Goal: Task Accomplishment & Management: Use online tool/utility

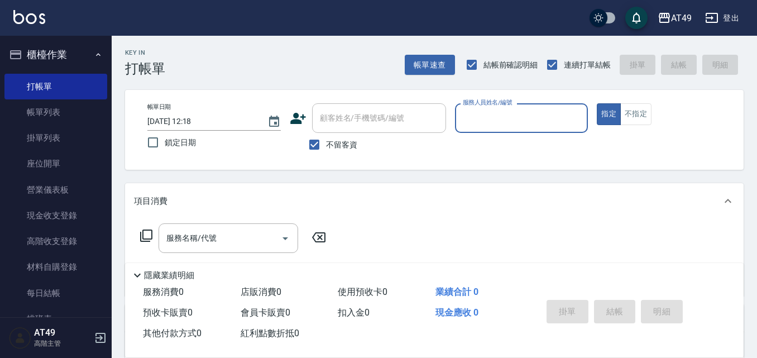
click at [539, 129] on div "服務人員姓名/編號" at bounding box center [522, 118] width 134 height 30
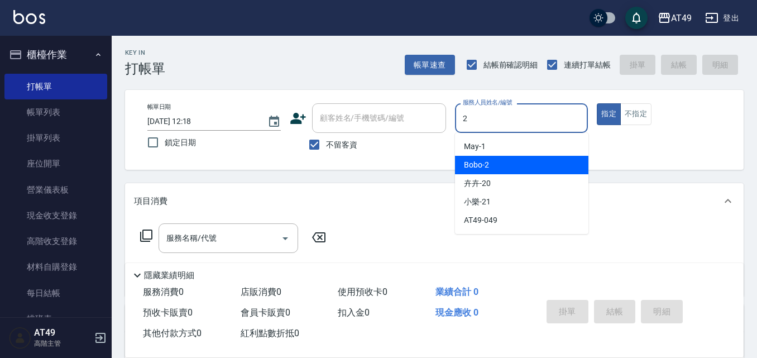
type input "2"
type button "true"
type input "Bobo-2"
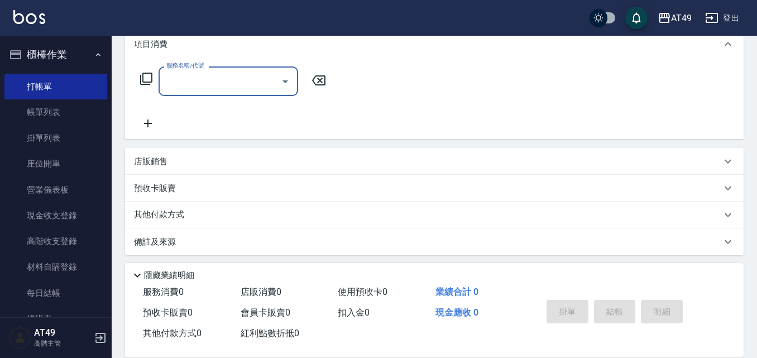
scroll to position [161, 0]
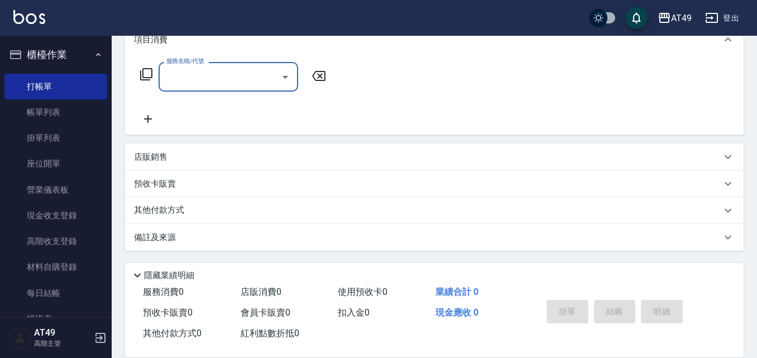
click at [141, 151] on p "店販銷售" at bounding box center [151, 157] width 34 height 12
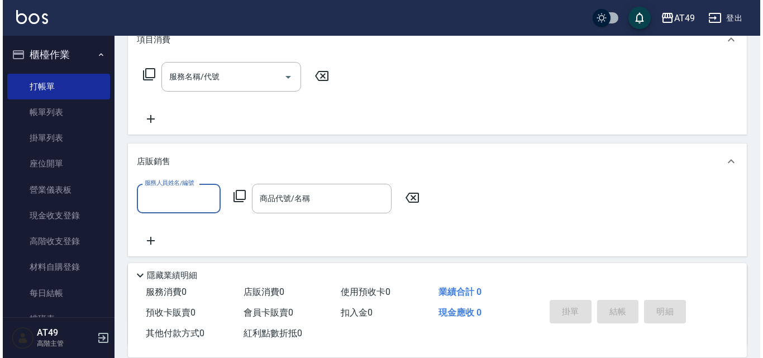
scroll to position [0, 0]
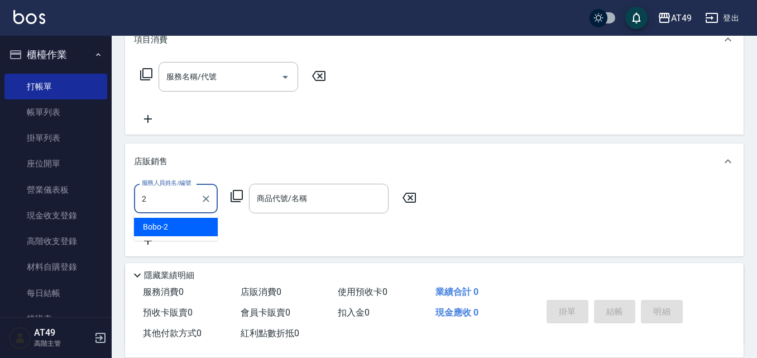
type input "Bobo-2"
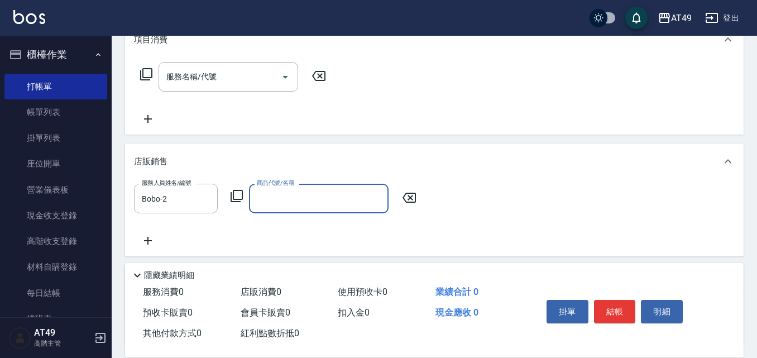
click at [224, 196] on form "服務人員姓名/編號 Bobo-2 服務人員姓名/編號" at bounding box center [179, 199] width 90 height 30
click at [235, 193] on icon at bounding box center [236, 195] width 13 height 13
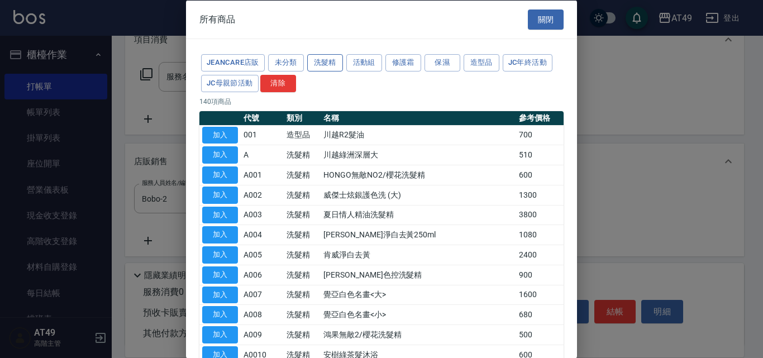
click at [326, 55] on button "洗髮精" at bounding box center [325, 62] width 36 height 17
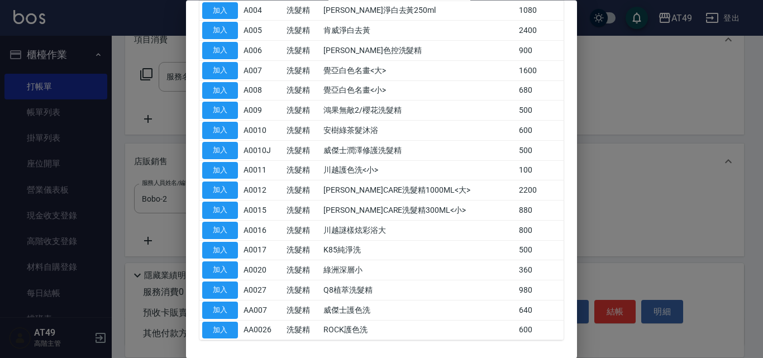
scroll to position [223, 0]
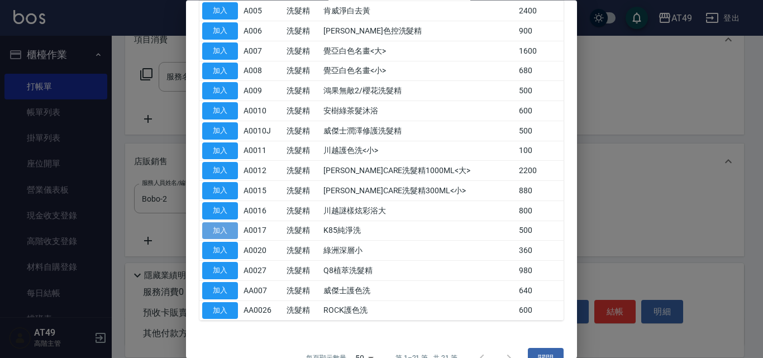
click at [226, 226] on button "加入" at bounding box center [220, 230] width 36 height 17
type input "K85純淨洗"
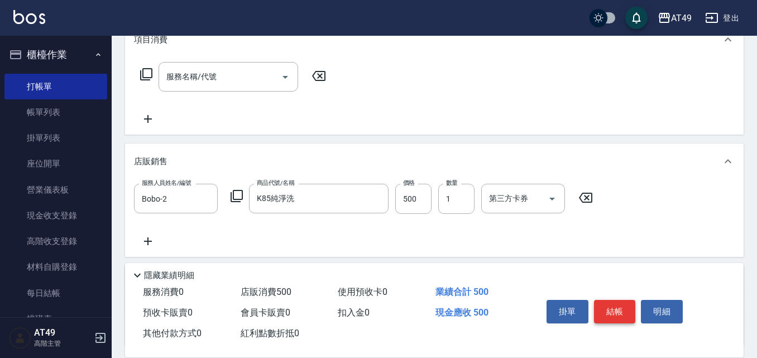
click at [614, 306] on button "結帳" at bounding box center [615, 311] width 42 height 23
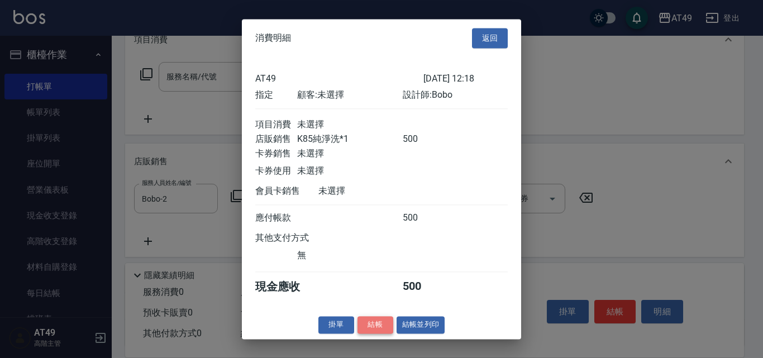
click at [384, 333] on button "結帳" at bounding box center [376, 324] width 36 height 17
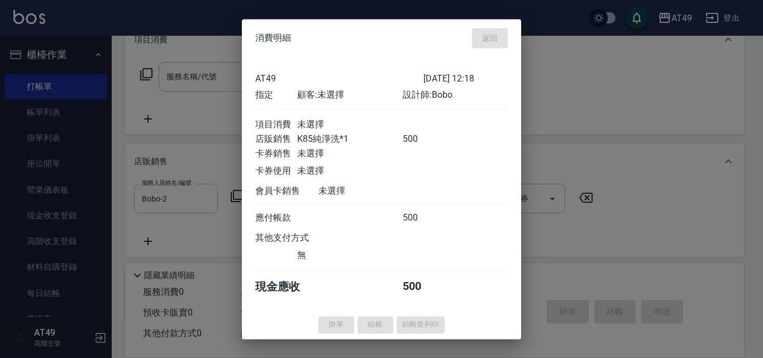
type input "[DATE] 17:26"
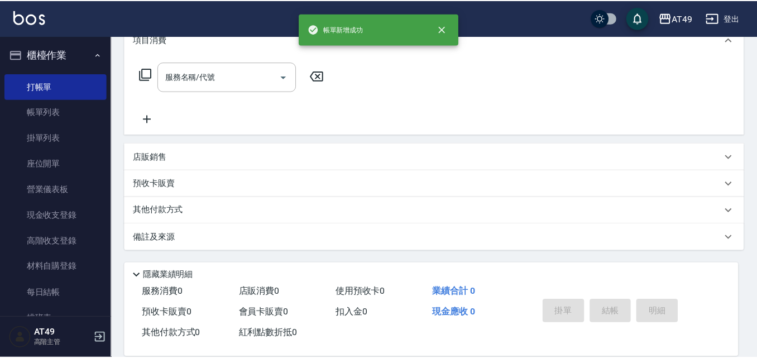
scroll to position [0, 0]
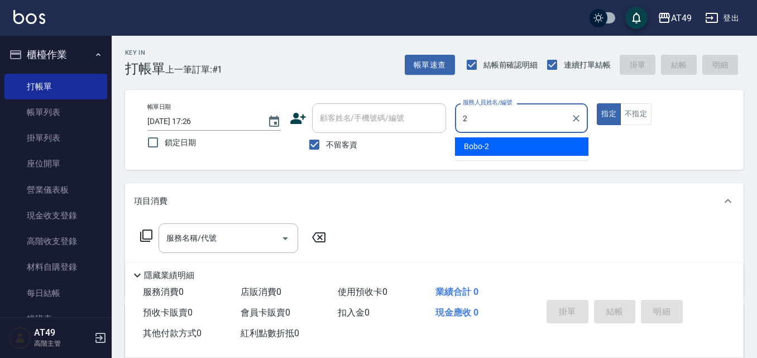
type input "Bobo-2"
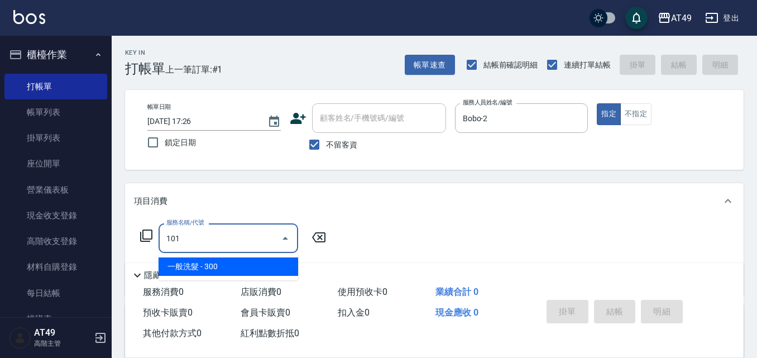
type input "一般洗髮(101)"
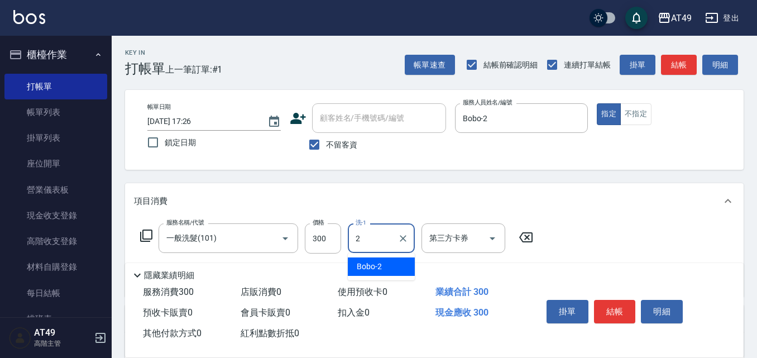
type input "Bobo-2"
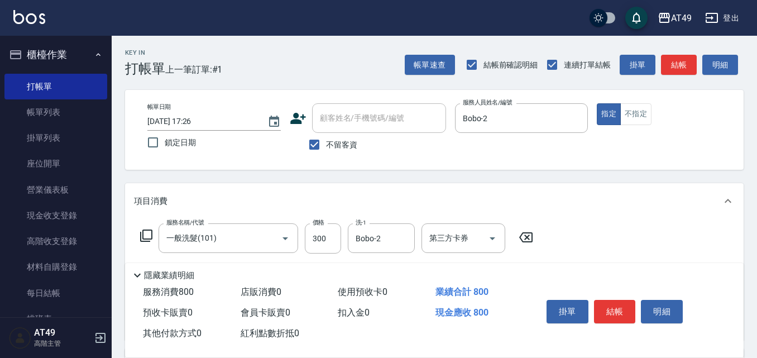
type input "精緻剪髮(201)"
click at [599, 306] on button "結帳" at bounding box center [615, 311] width 42 height 23
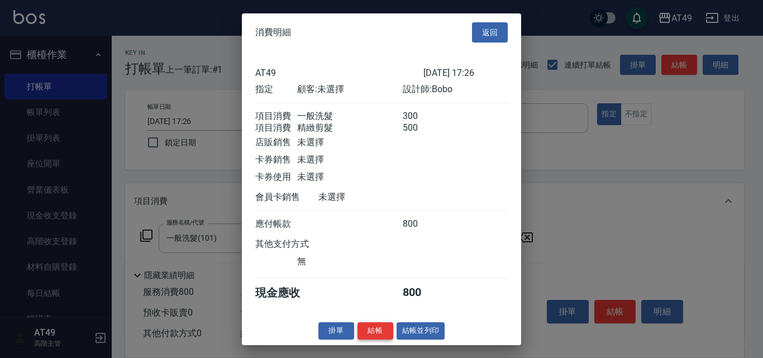
click at [380, 338] on button "結帳" at bounding box center [376, 330] width 36 height 17
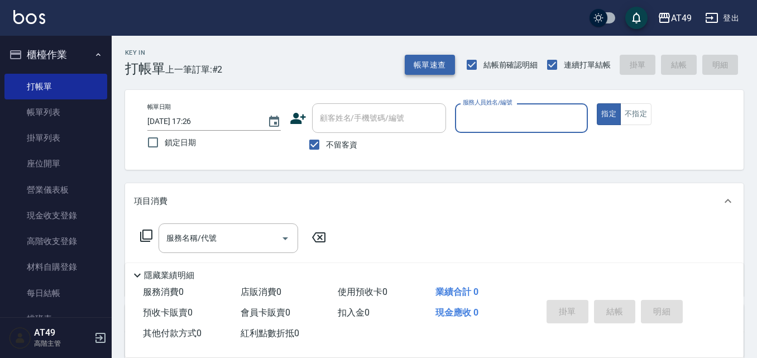
click at [429, 63] on button "帳單速查" at bounding box center [430, 65] width 50 height 21
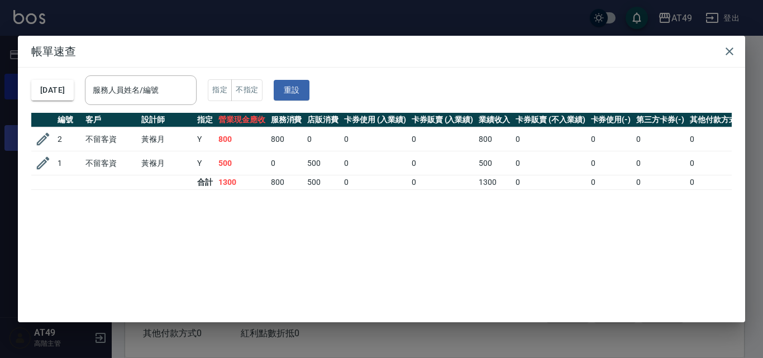
click at [43, 136] on icon "button" at bounding box center [43, 139] width 17 height 17
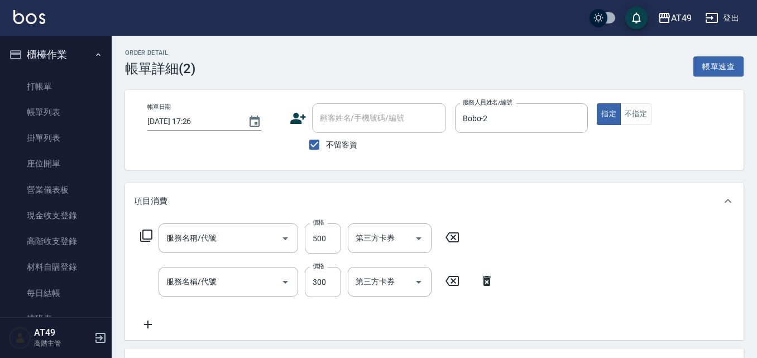
checkbox input "true"
type input "Bobo-2"
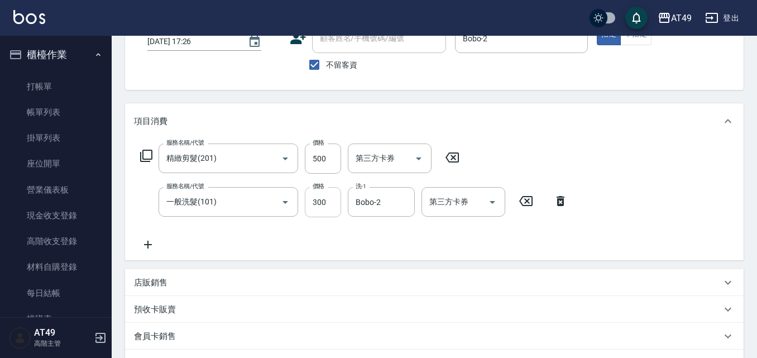
type input "精緻剪髮(201)"
type input "一般洗髮(101)"
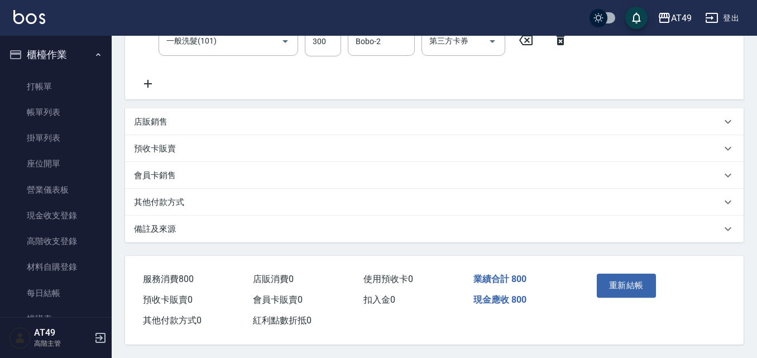
scroll to position [246, 0]
click at [152, 80] on icon at bounding box center [148, 83] width 28 height 13
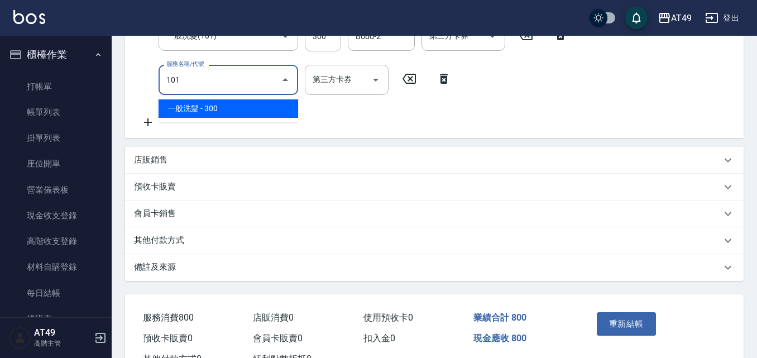
type input "一般洗髮(101)"
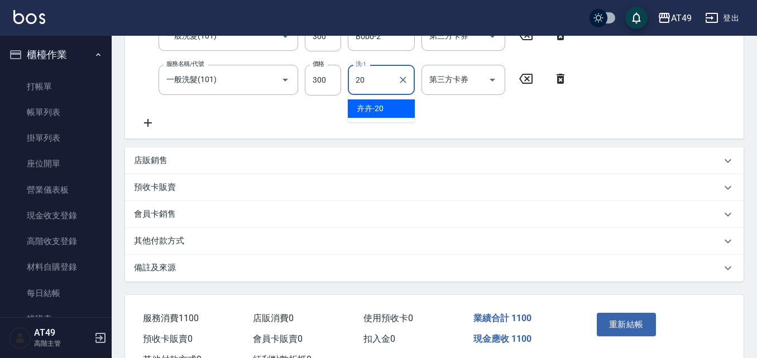
type input "卉卉-20"
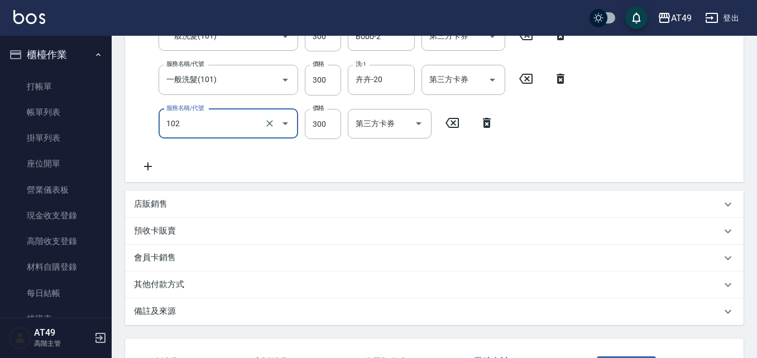
type input "升等精油洗髮精300(102)"
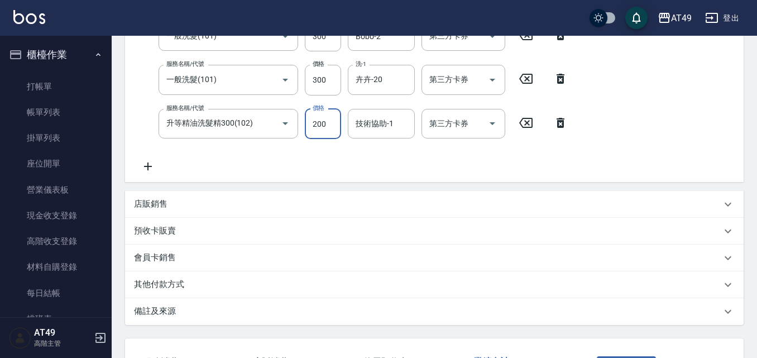
type input "200"
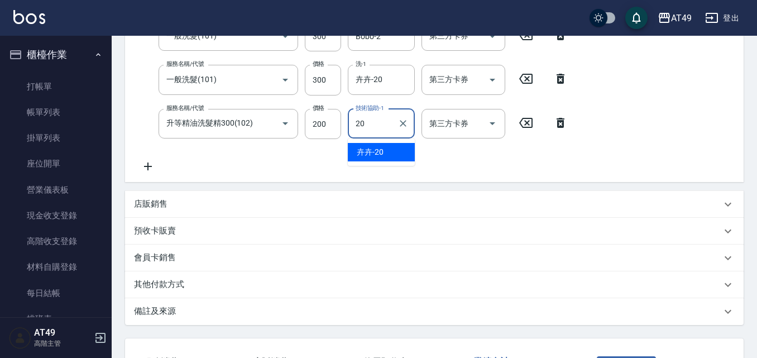
type input "卉卉-20"
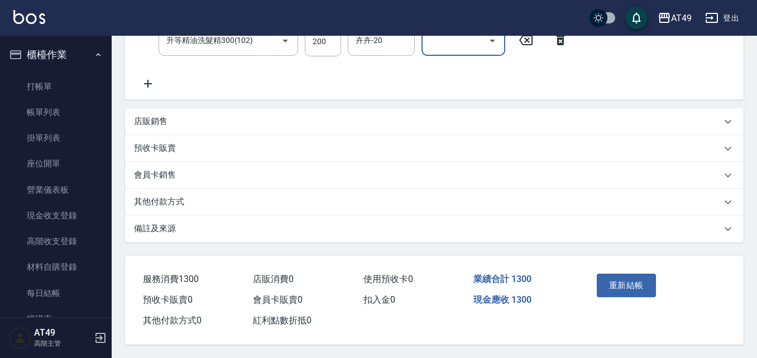
scroll to position [333, 0]
click at [600, 276] on button "重新結帳" at bounding box center [626, 285] width 59 height 23
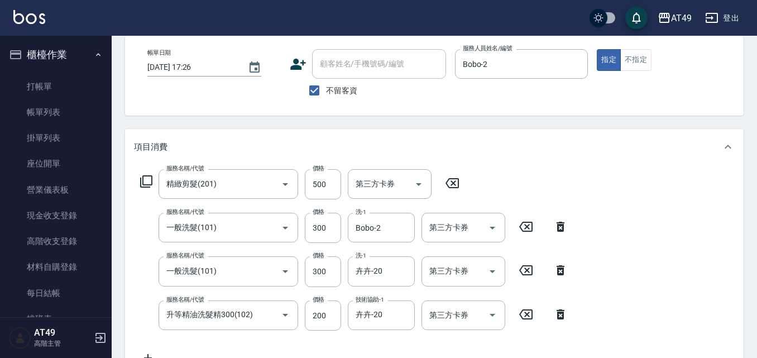
scroll to position [0, 0]
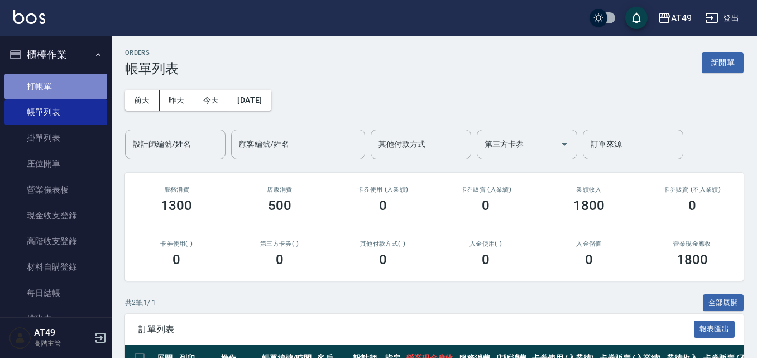
click at [67, 82] on link "打帳單" at bounding box center [55, 87] width 103 height 26
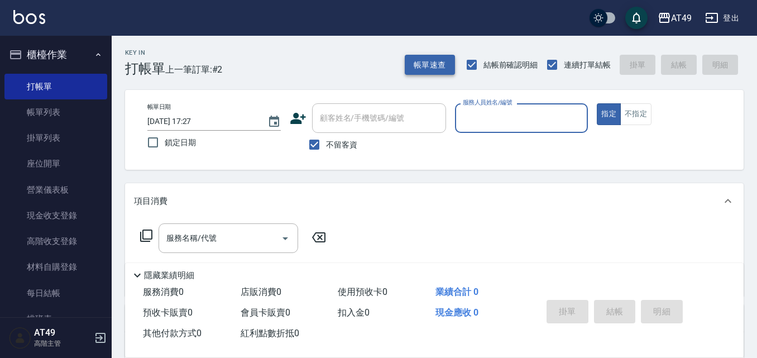
click at [421, 68] on button "帳單速查" at bounding box center [430, 65] width 50 height 21
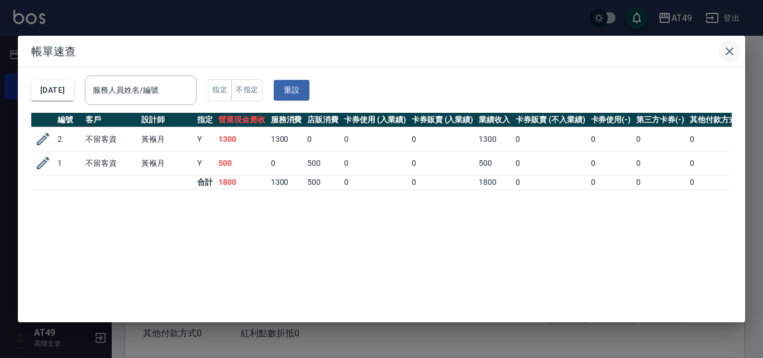
click at [732, 48] on icon "button" at bounding box center [729, 51] width 13 height 13
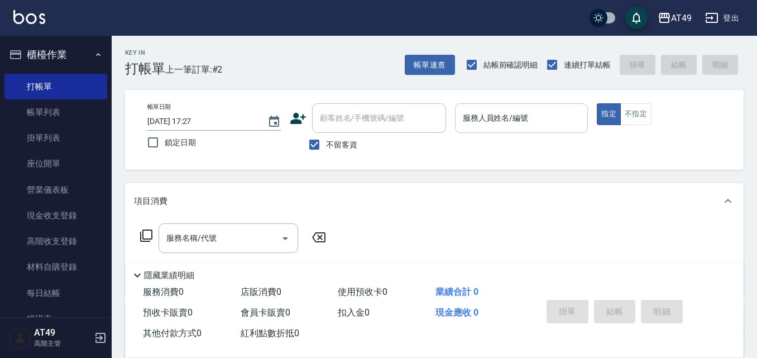
click at [568, 121] on input "服務人員姓名/編號" at bounding box center [521, 118] width 123 height 20
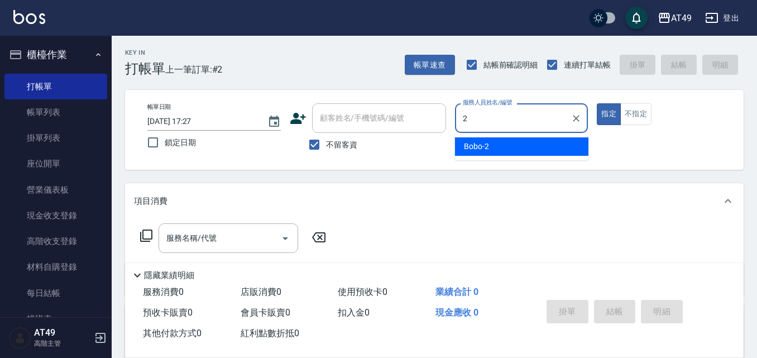
type input "2"
type button "true"
type input "Bobo-2"
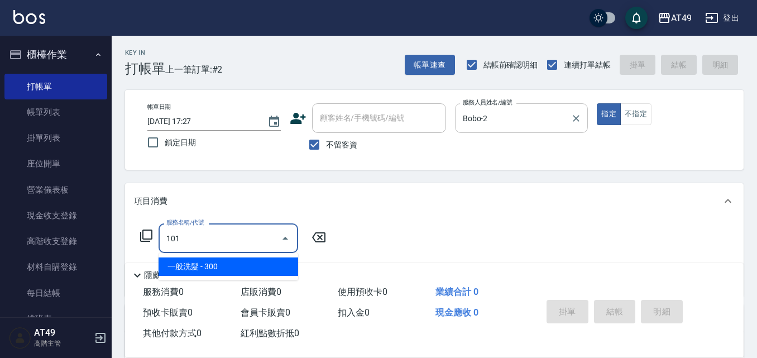
type input "一般洗髮(101)"
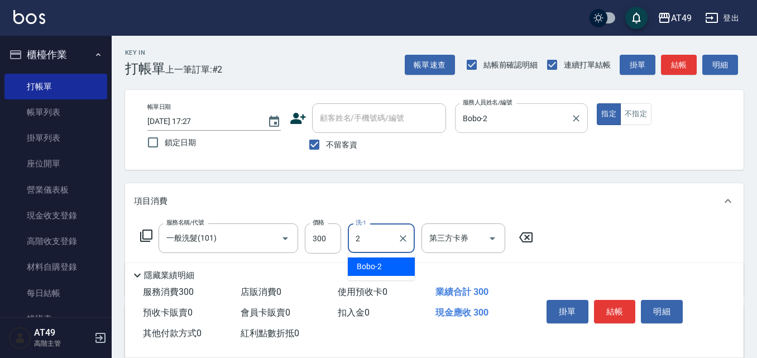
type input "Bobo-2"
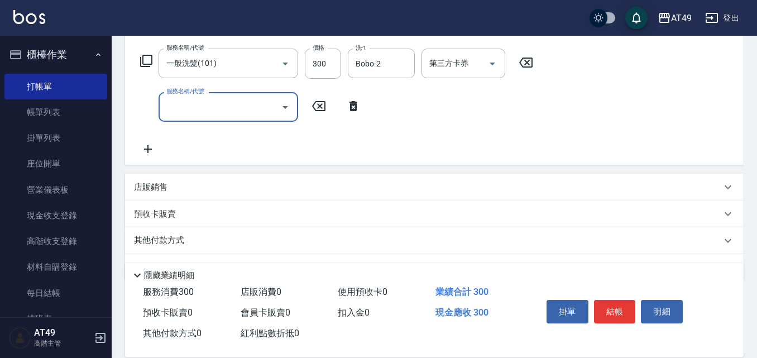
scroll to position [205, 0]
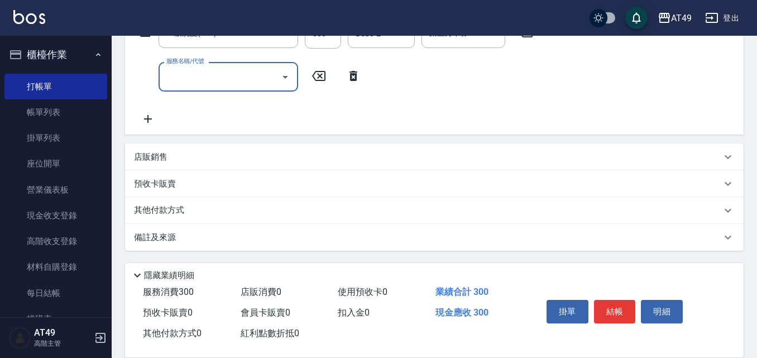
click at [209, 89] on div "服務名稱/代號" at bounding box center [229, 77] width 140 height 30
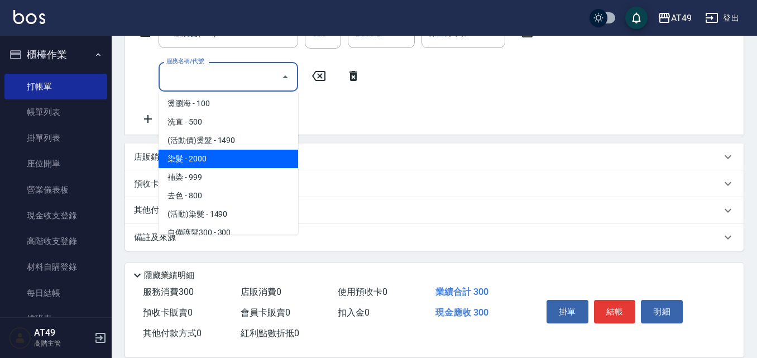
scroll to position [279, 0]
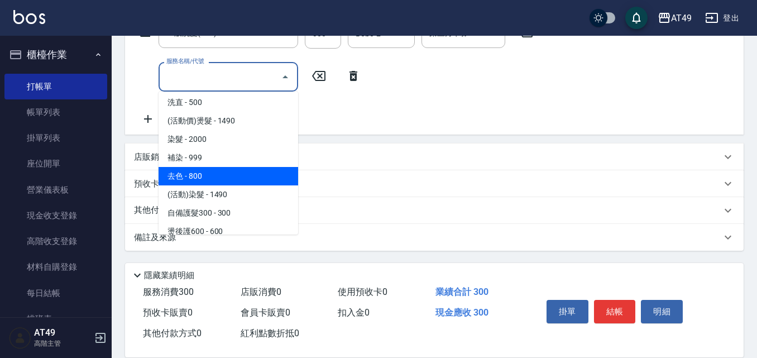
click at [208, 170] on span "去色 - 800" at bounding box center [229, 176] width 140 height 18
type input "去色(403)"
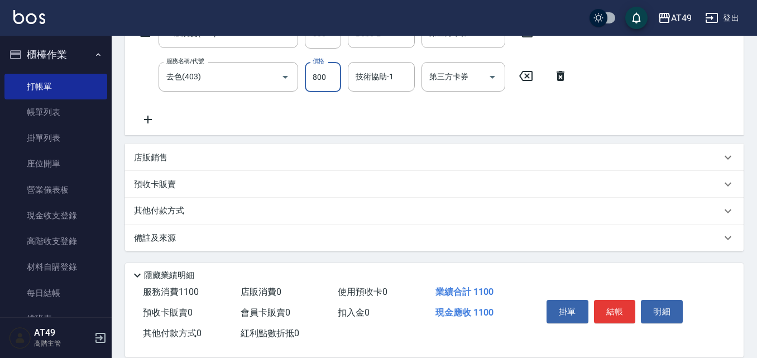
click at [333, 77] on input "800" at bounding box center [323, 77] width 36 height 30
type input "1200"
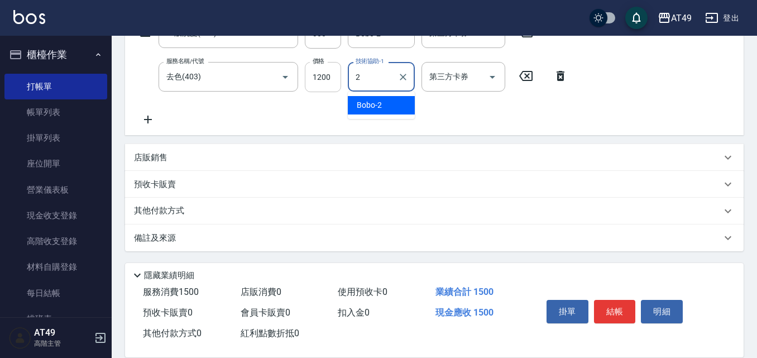
type input "Bobo-2"
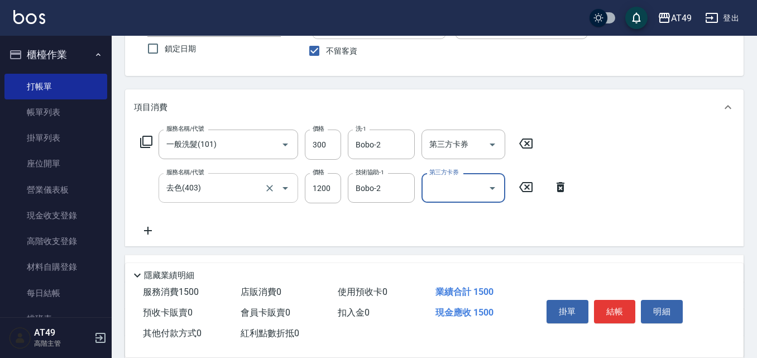
scroll to position [206, 0]
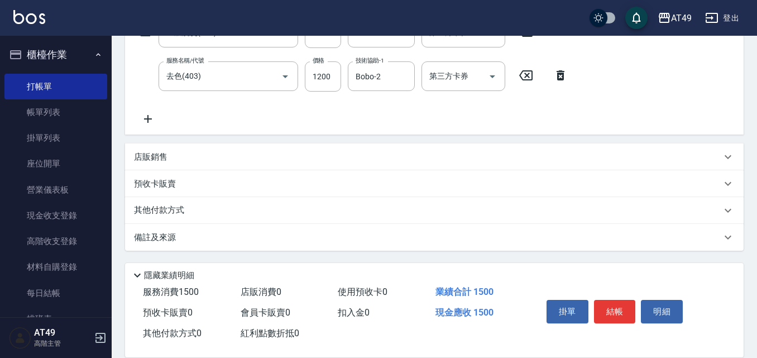
click at [149, 123] on icon at bounding box center [148, 118] width 28 height 13
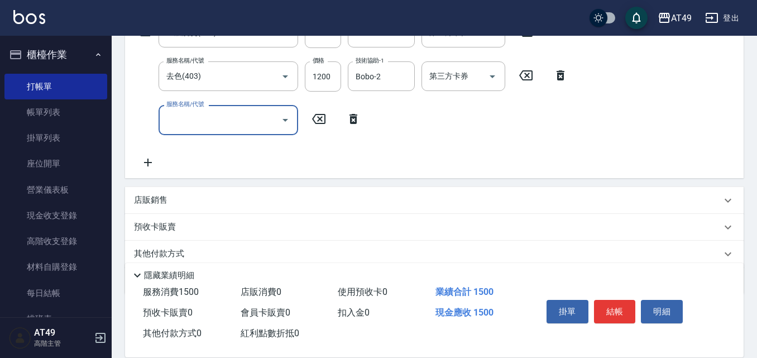
click at [217, 120] on input "服務名稱/代號" at bounding box center [220, 120] width 113 height 20
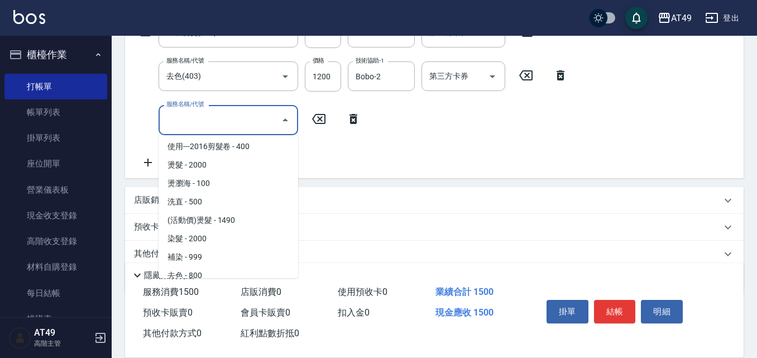
scroll to position [279, 0]
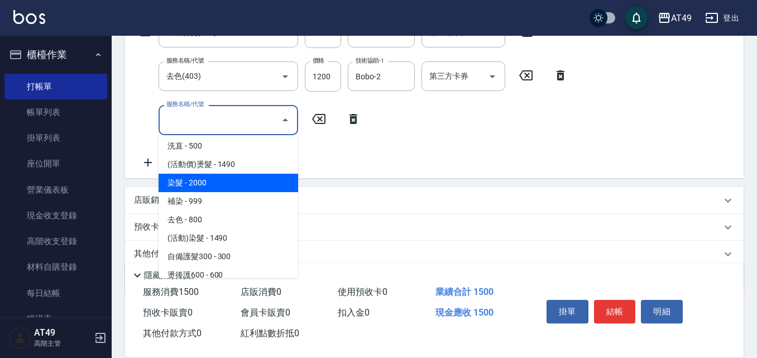
click at [200, 187] on span "染髮 - 2000" at bounding box center [229, 183] width 140 height 18
type input "染髮(401)"
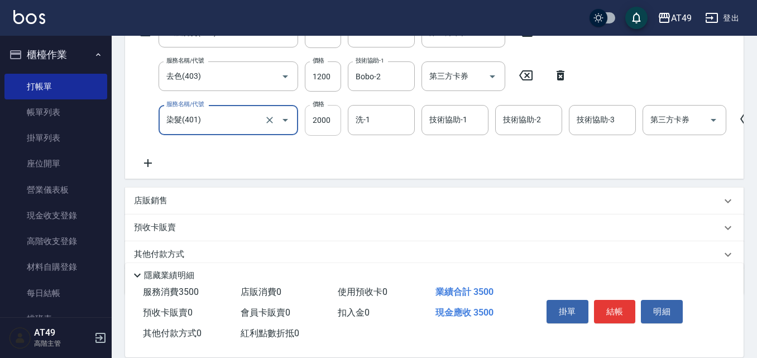
click at [315, 118] on input "2000" at bounding box center [323, 120] width 36 height 30
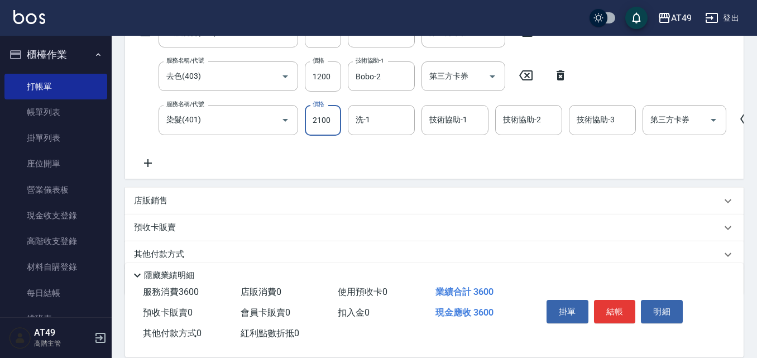
type input "2100"
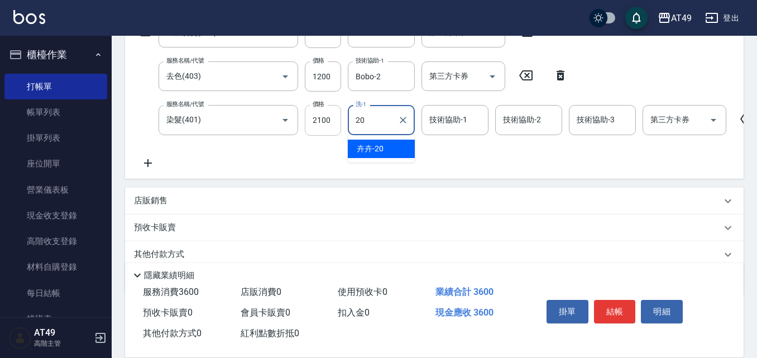
type input "卉卉-20"
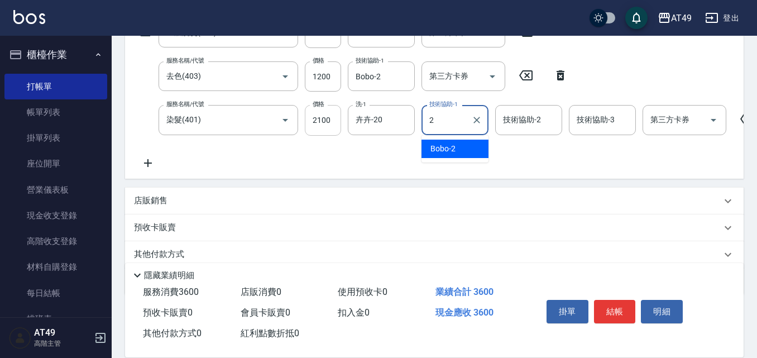
type input "Bobo-2"
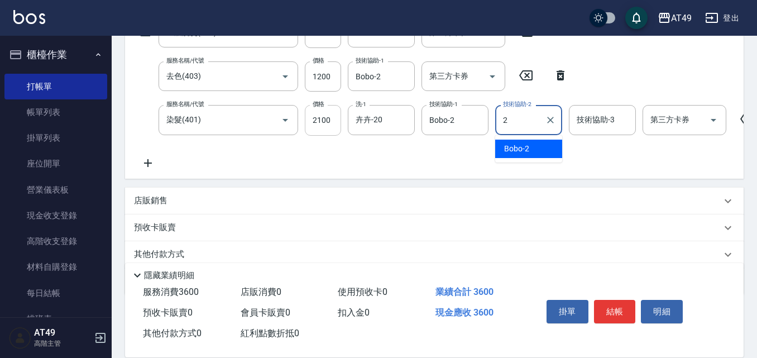
type input "Bobo-2"
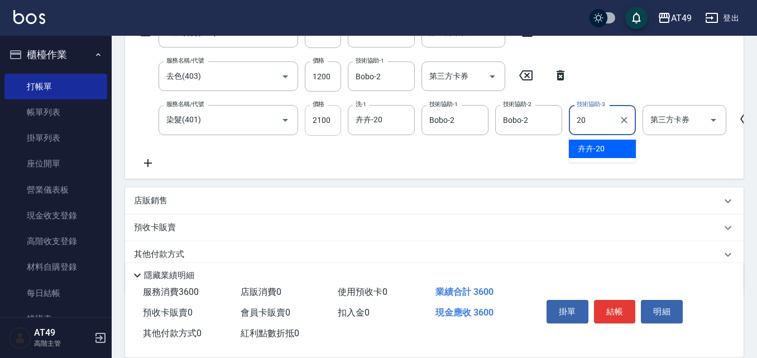
type input "卉卉-20"
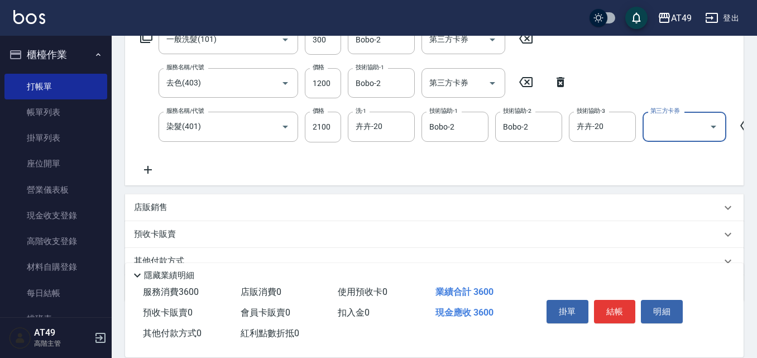
scroll to position [206, 0]
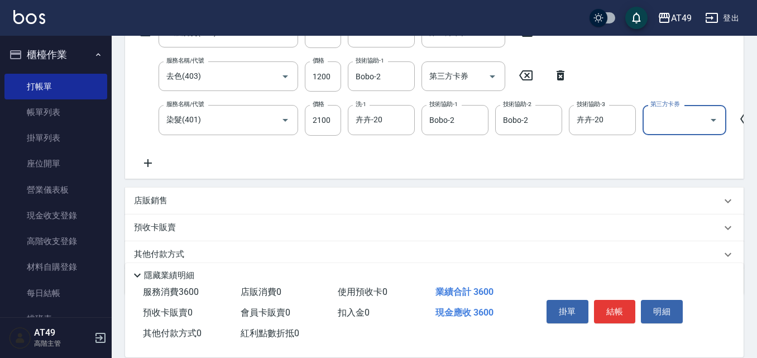
click at [149, 157] on icon at bounding box center [148, 162] width 28 height 13
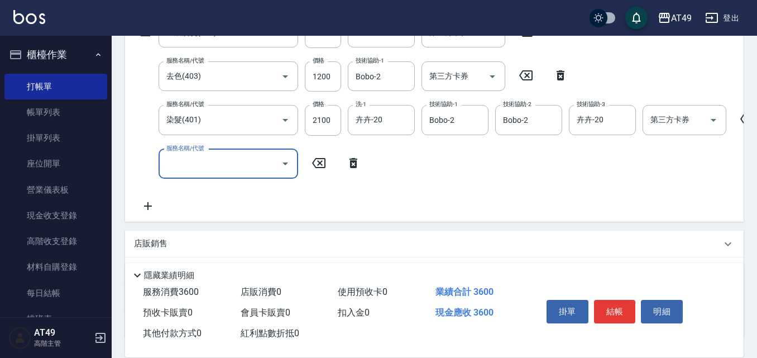
click at [231, 163] on input "服務名稱/代號" at bounding box center [220, 164] width 113 height 20
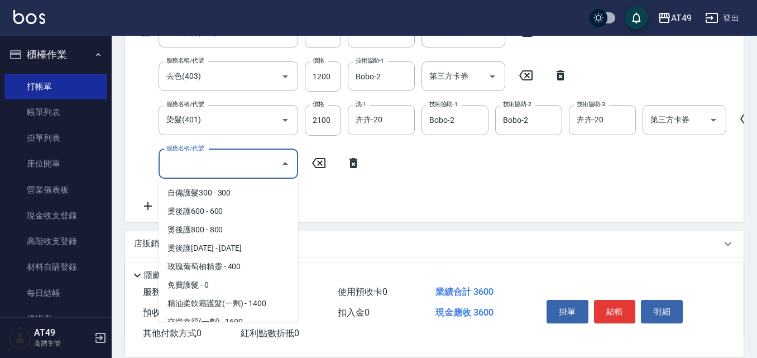
scroll to position [391, 0]
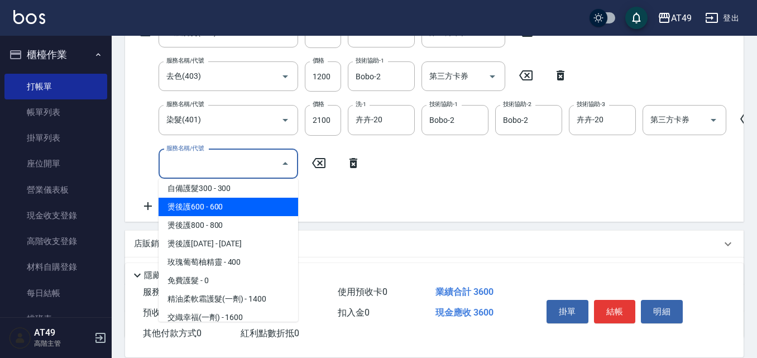
click at [231, 209] on span "燙後護600 - 600" at bounding box center [229, 207] width 140 height 18
type input "燙後護600(503)"
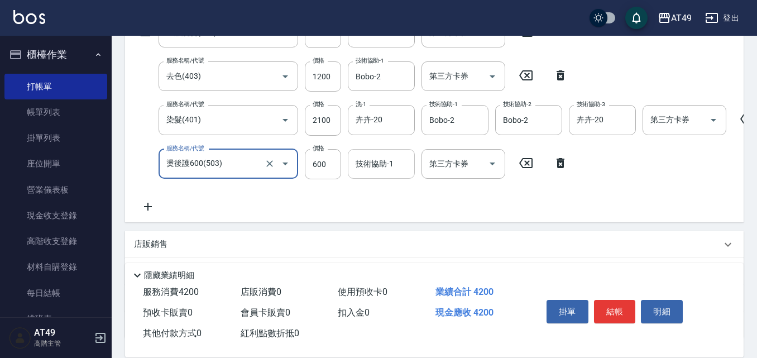
click at [356, 172] on input "技術協助-1" at bounding box center [381, 164] width 57 height 20
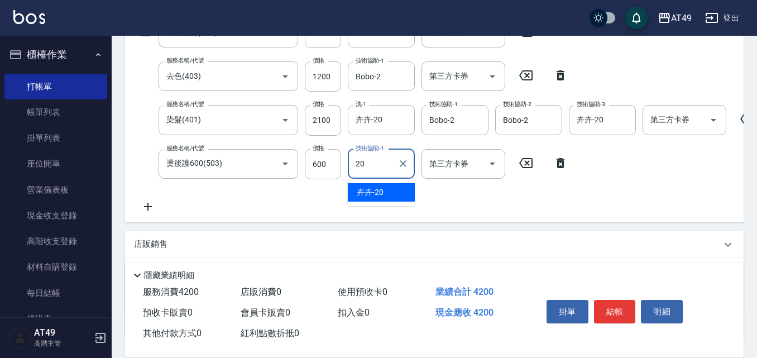
type input "卉卉-20"
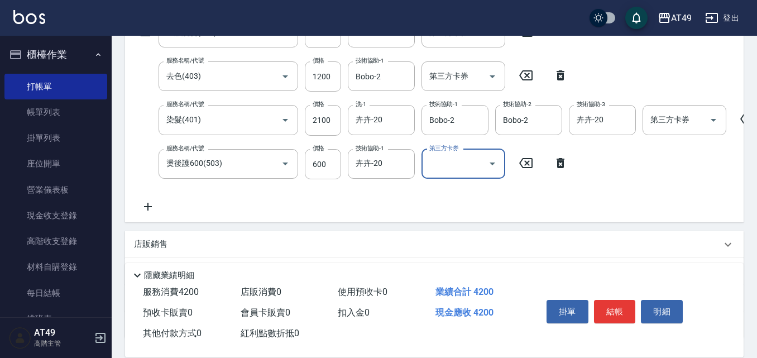
click at [339, 215] on div "服務名稱/代號 一般洗髮(101) 服務名稱/代號 價格 300 價格 洗-1 Bobo-2 洗-1 第三方卡券 第三方卡券 服務名稱/代號 去色(403) …" at bounding box center [434, 117] width 619 height 209
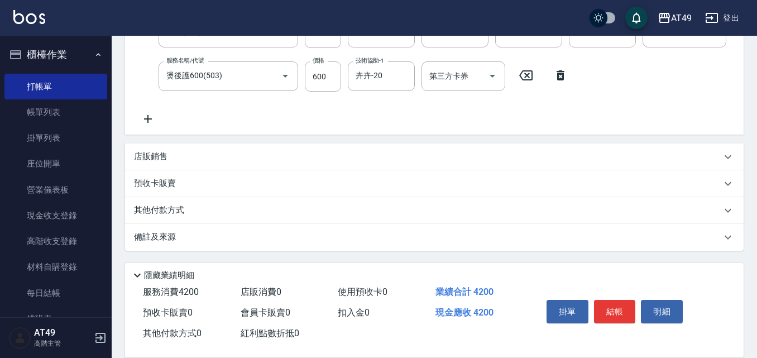
scroll to position [302, 0]
click at [159, 157] on p "店販銷售" at bounding box center [151, 157] width 34 height 12
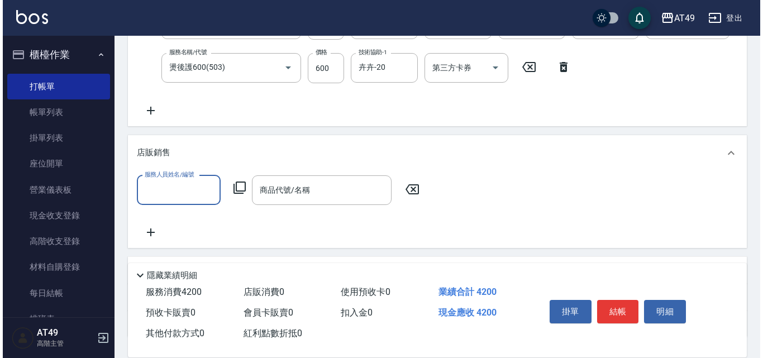
scroll to position [0, 0]
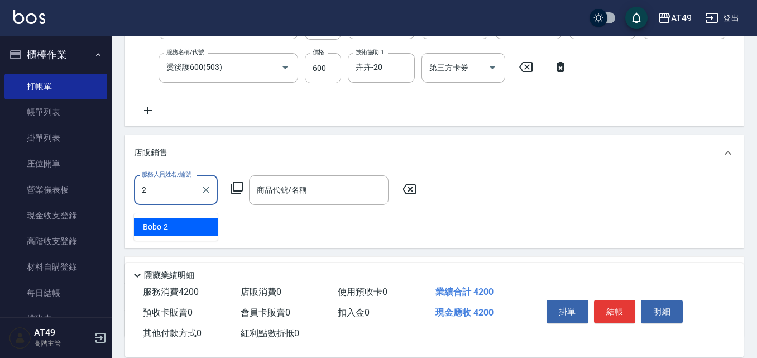
type input "Bobo-2"
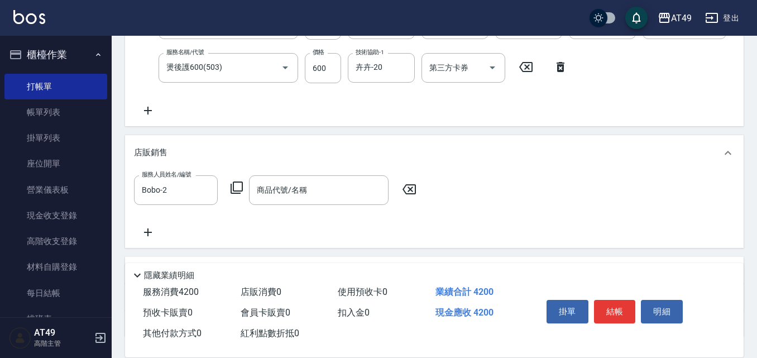
click at [230, 197] on div "服務人員姓名/編號 Bobo-2 服務人員姓名/編號 商品代號/名稱 商品代號/名稱" at bounding box center [278, 190] width 289 height 30
click at [236, 190] on icon at bounding box center [237, 188] width 12 height 12
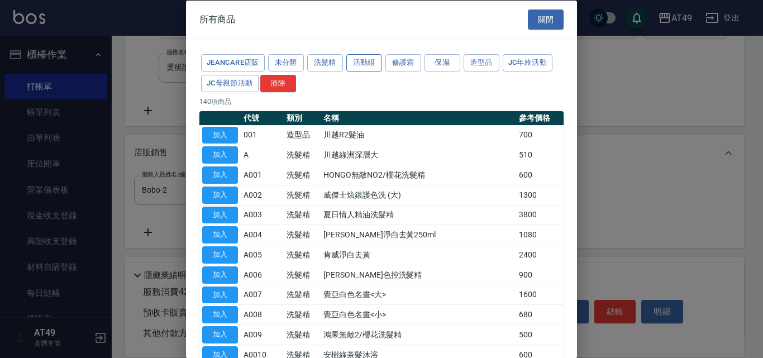
click at [347, 59] on button "活動組" at bounding box center [364, 62] width 36 height 17
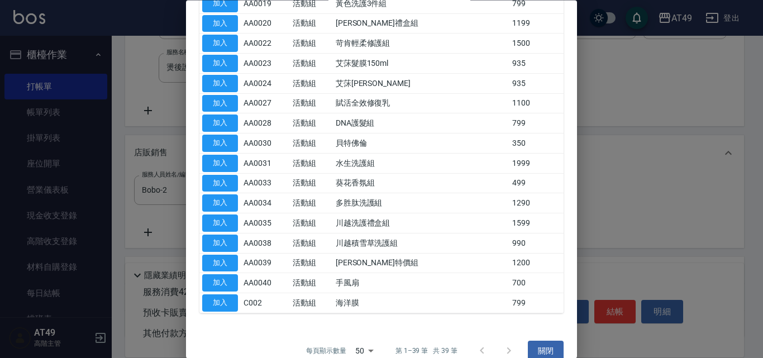
scroll to position [607, 0]
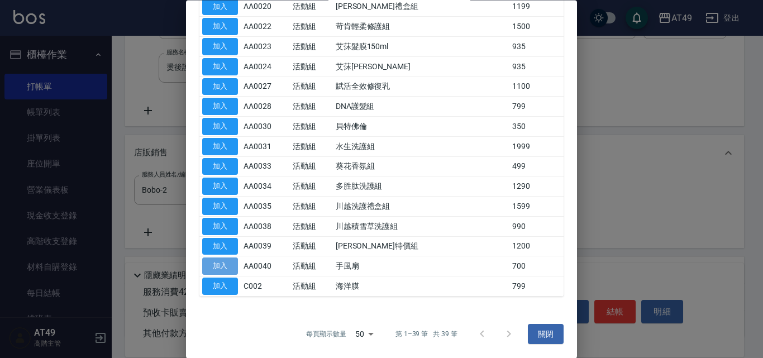
click at [216, 271] on button "加入" at bounding box center [220, 266] width 36 height 17
type input "手風扇"
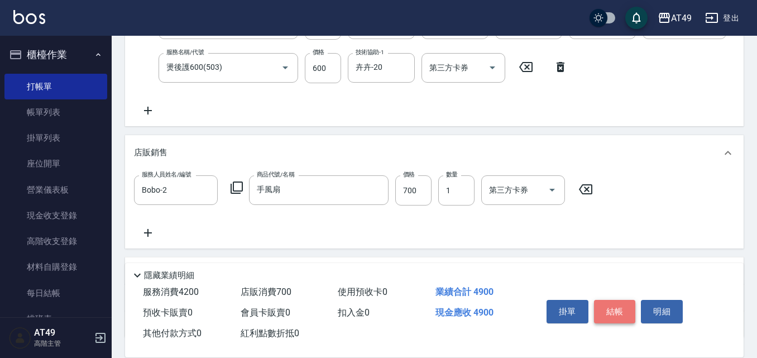
click at [620, 303] on button "結帳" at bounding box center [615, 311] width 42 height 23
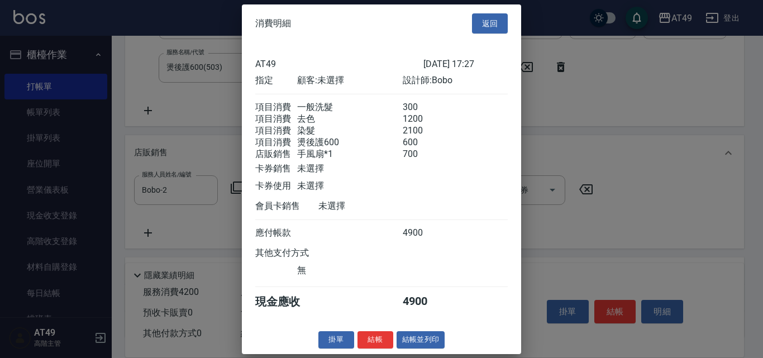
scroll to position [13, 0]
click at [376, 342] on button "結帳" at bounding box center [376, 339] width 36 height 17
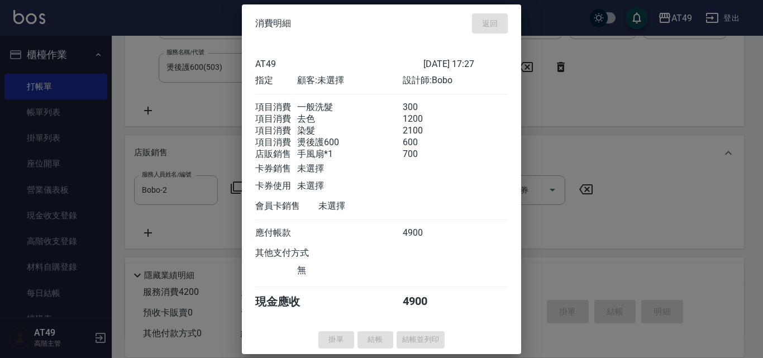
type input "[DATE] 17:29"
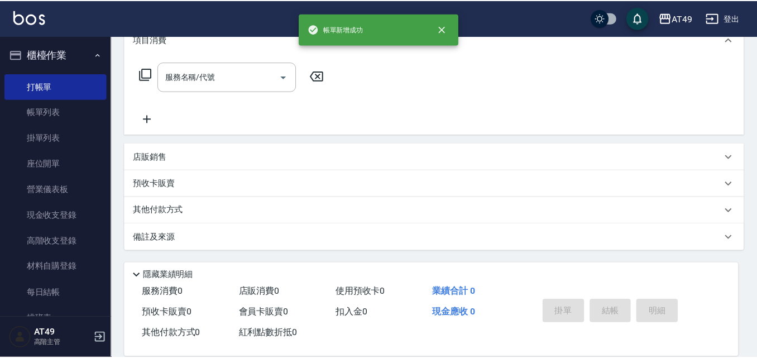
scroll to position [0, 0]
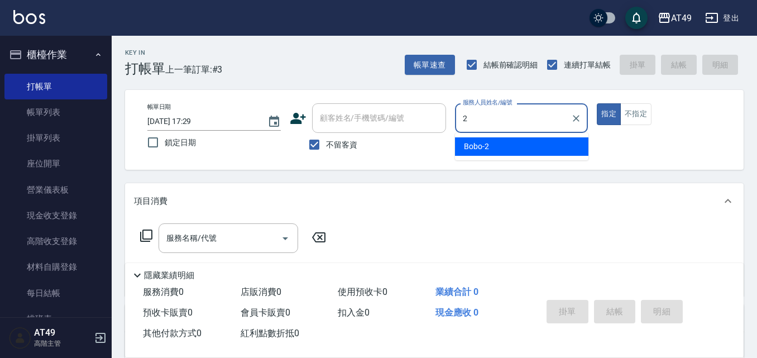
type input "Bobo-2"
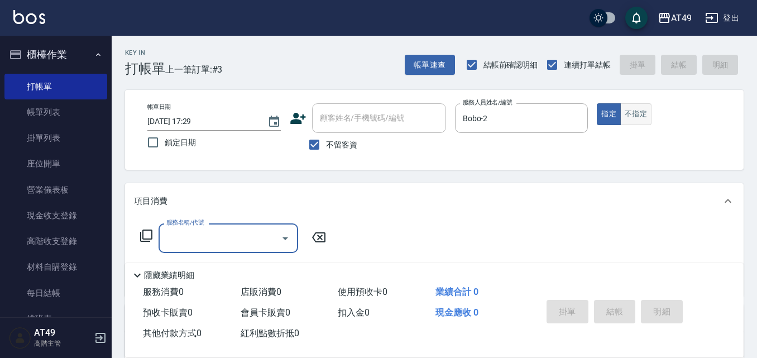
click at [628, 122] on button "不指定" at bounding box center [636, 114] width 31 height 22
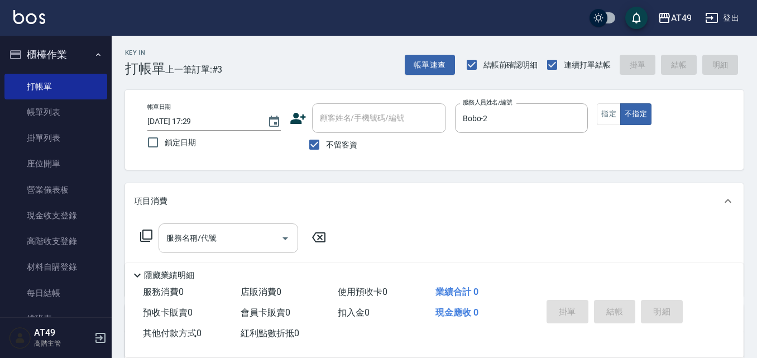
click at [198, 246] on input "服務名稱/代號" at bounding box center [220, 238] width 113 height 20
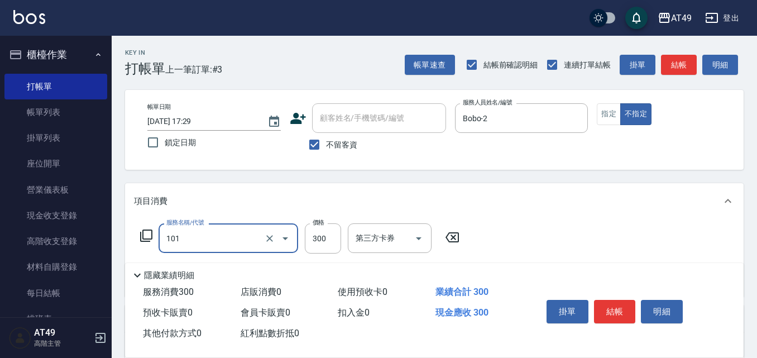
type input "一般洗髮(101)"
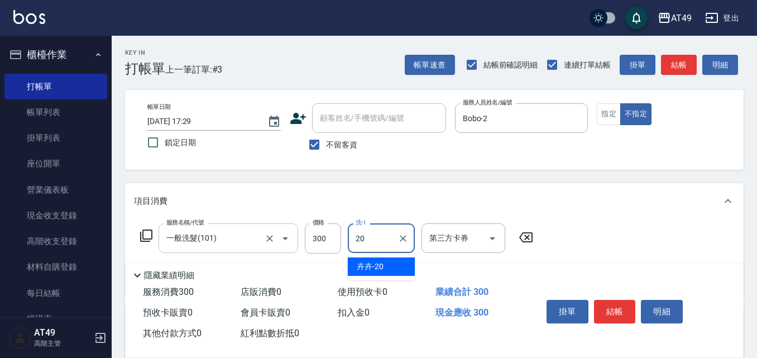
type input "卉卉-20"
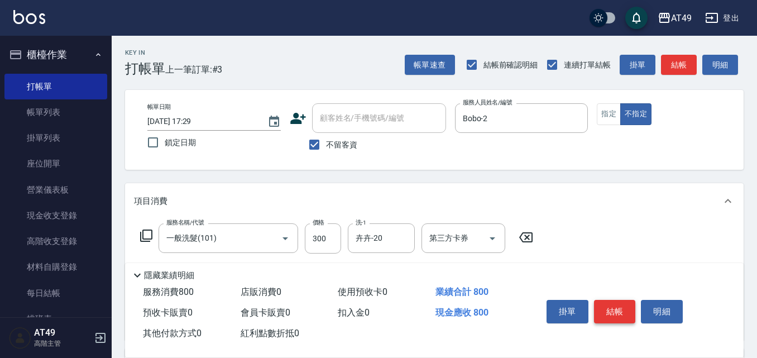
type input "精緻剪髮(201)"
click at [611, 309] on button "結帳" at bounding box center [615, 311] width 42 height 23
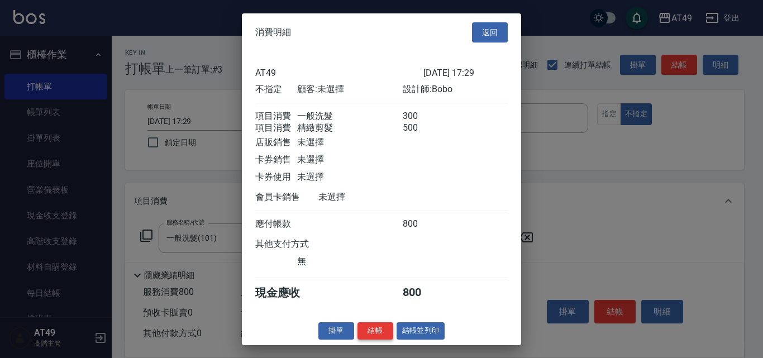
click at [368, 335] on button "結帳" at bounding box center [376, 330] width 36 height 17
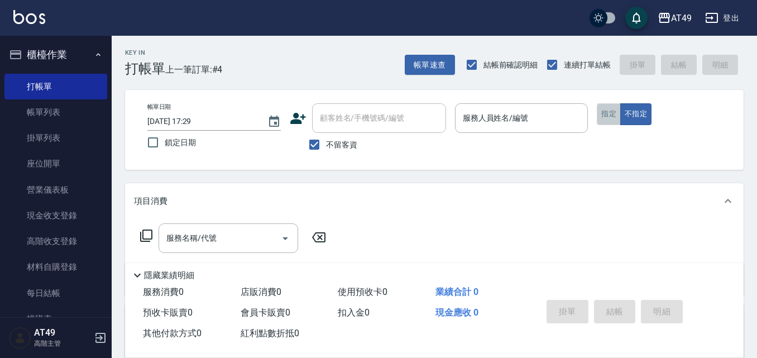
click at [610, 116] on button "指定" at bounding box center [609, 114] width 24 height 22
click at [433, 63] on button "帳單速查" at bounding box center [430, 65] width 50 height 21
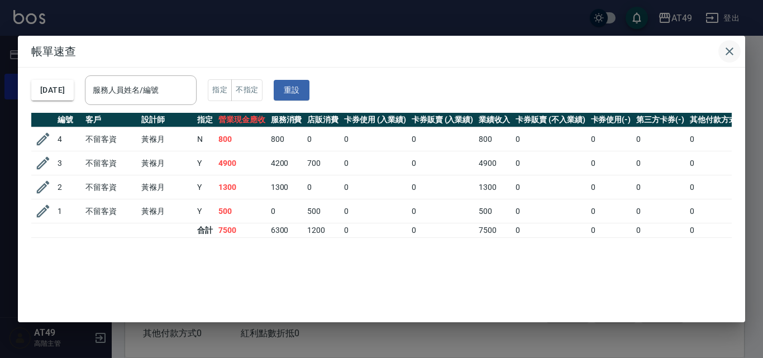
click at [733, 49] on icon "button" at bounding box center [730, 51] width 8 height 8
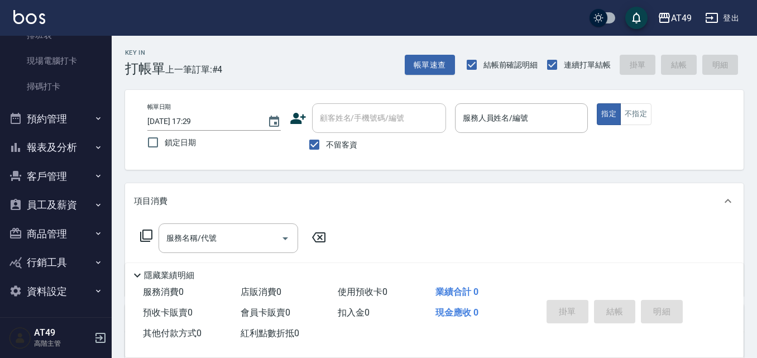
scroll to position [285, 0]
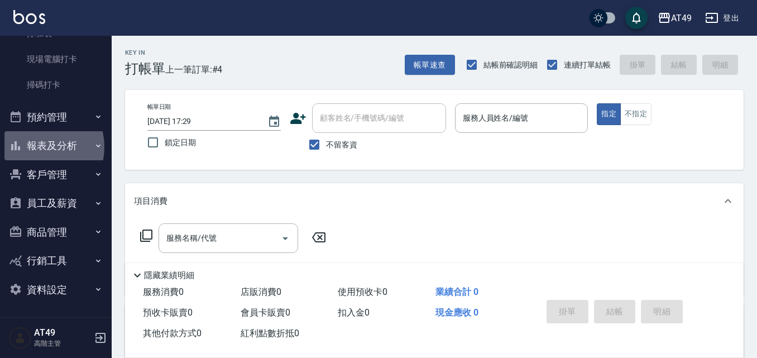
click at [38, 147] on button "報表及分析" at bounding box center [55, 145] width 103 height 29
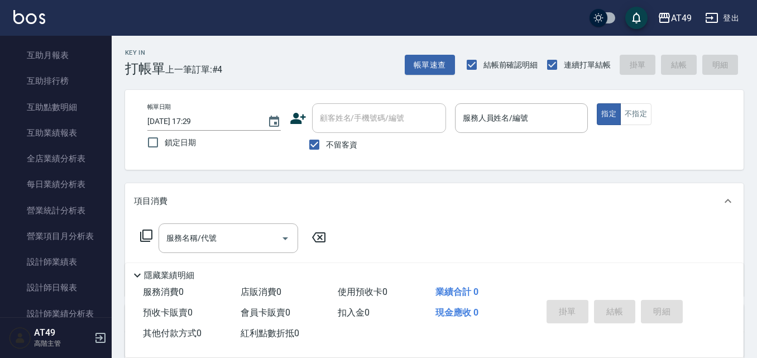
scroll to position [565, 0]
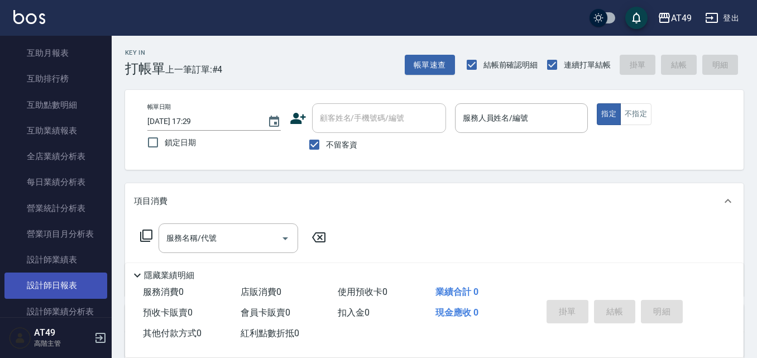
click at [77, 280] on link "設計師日報表" at bounding box center [55, 286] width 103 height 26
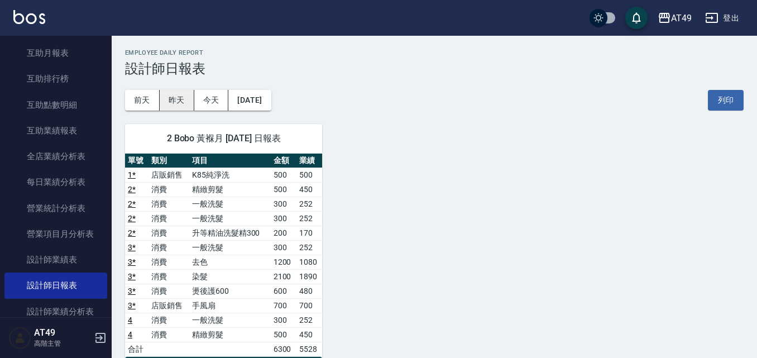
click at [174, 93] on button "昨天" at bounding box center [177, 100] width 35 height 21
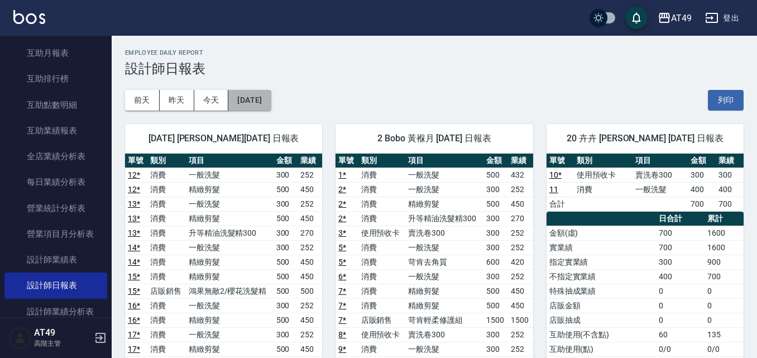
click at [266, 103] on button "[DATE]" at bounding box center [249, 100] width 42 height 21
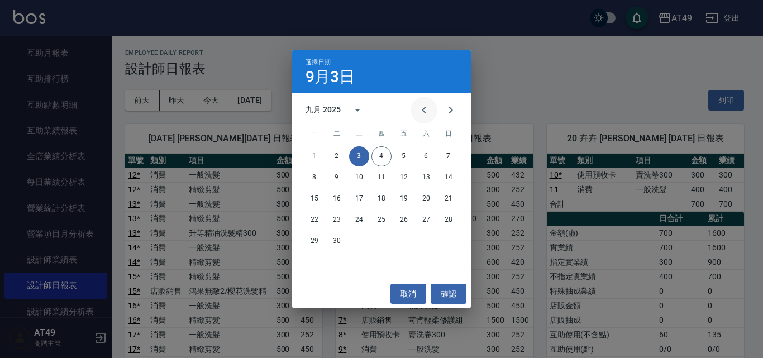
click at [426, 102] on button "Previous month" at bounding box center [424, 110] width 27 height 27
click at [452, 156] on button "3" at bounding box center [449, 156] width 20 height 20
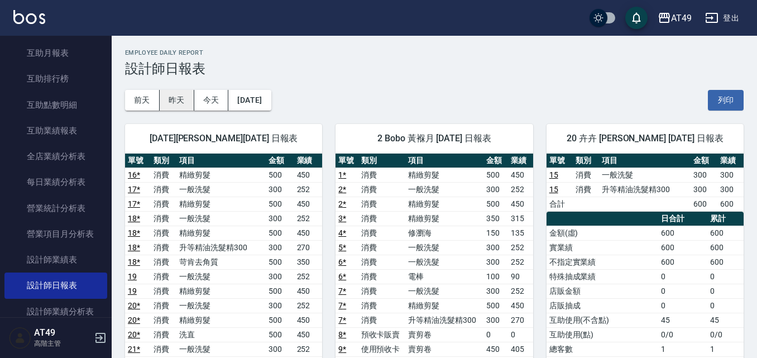
click at [184, 101] on button "昨天" at bounding box center [177, 100] width 35 height 21
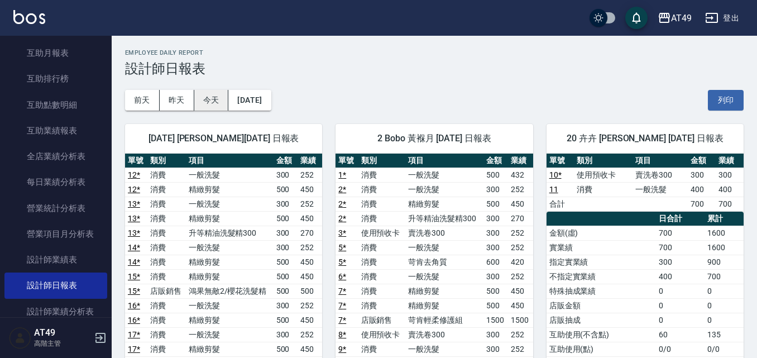
click at [216, 103] on button "今天" at bounding box center [211, 100] width 35 height 21
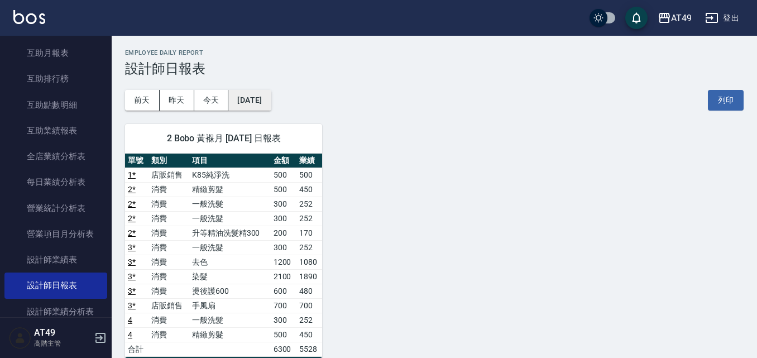
click at [271, 104] on button "[DATE]" at bounding box center [249, 100] width 42 height 21
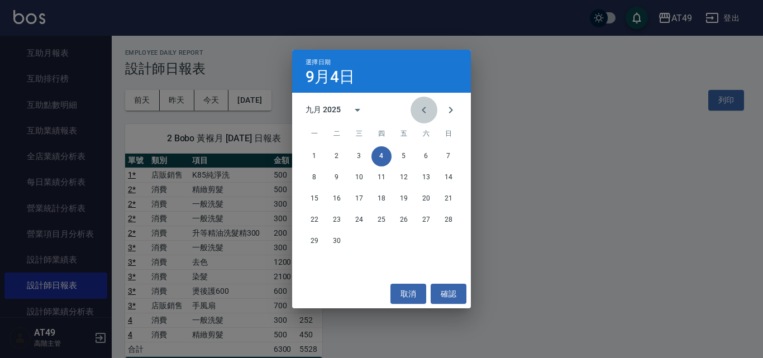
click at [427, 112] on icon "Previous month" at bounding box center [423, 109] width 13 height 13
click at [321, 180] on button "4" at bounding box center [314, 178] width 20 height 20
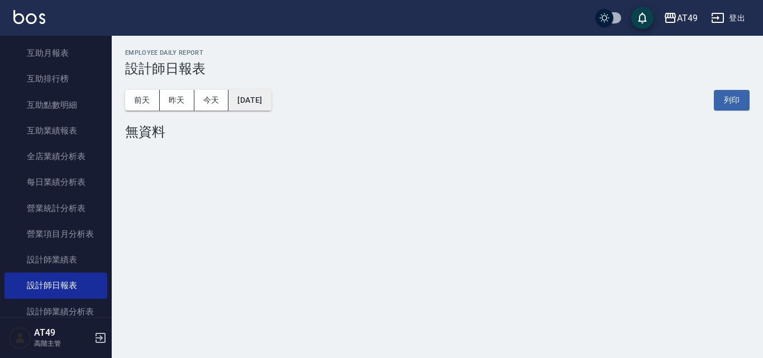
click at [239, 101] on button "[DATE]" at bounding box center [249, 100] width 42 height 21
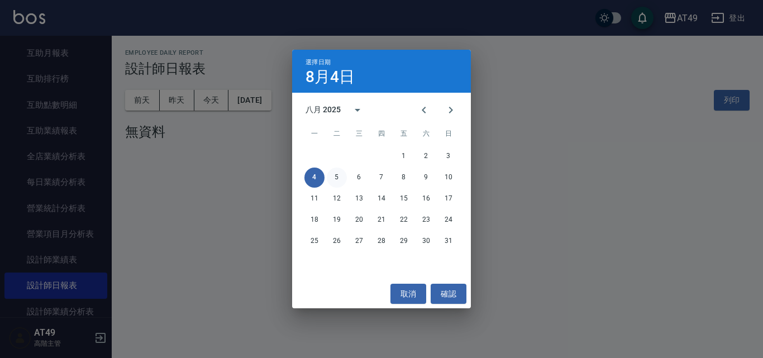
click at [337, 178] on button "5" at bounding box center [337, 178] width 20 height 20
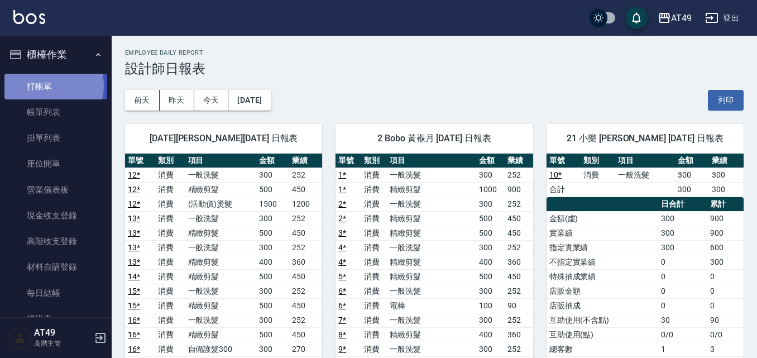
click at [42, 85] on link "打帳單" at bounding box center [55, 87] width 103 height 26
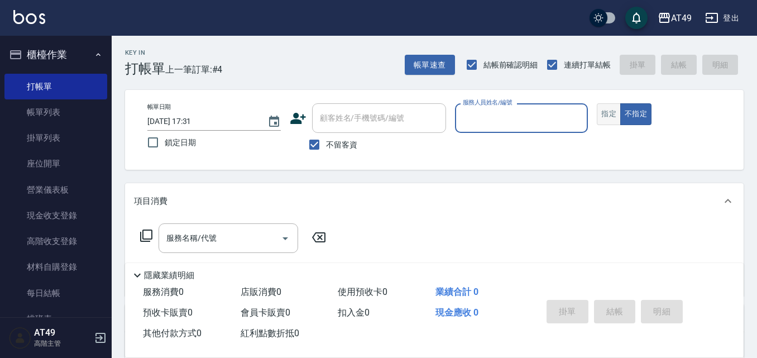
click at [607, 117] on button "指定" at bounding box center [609, 114] width 24 height 22
